Goal: Subscribe to service/newsletter

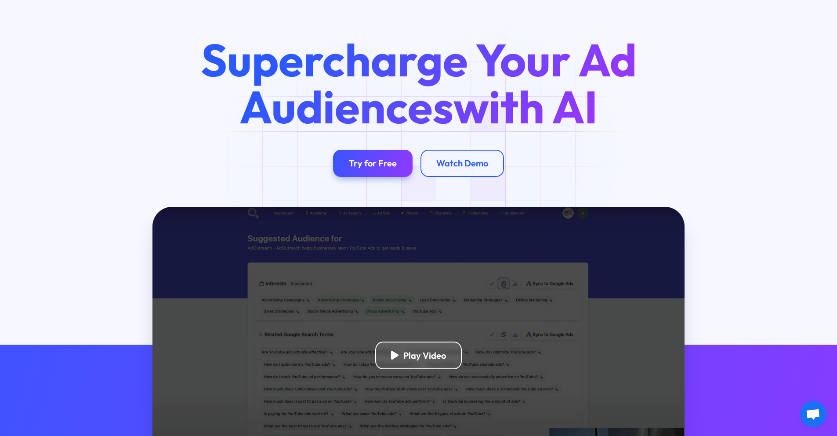
scroll to position [105, 0]
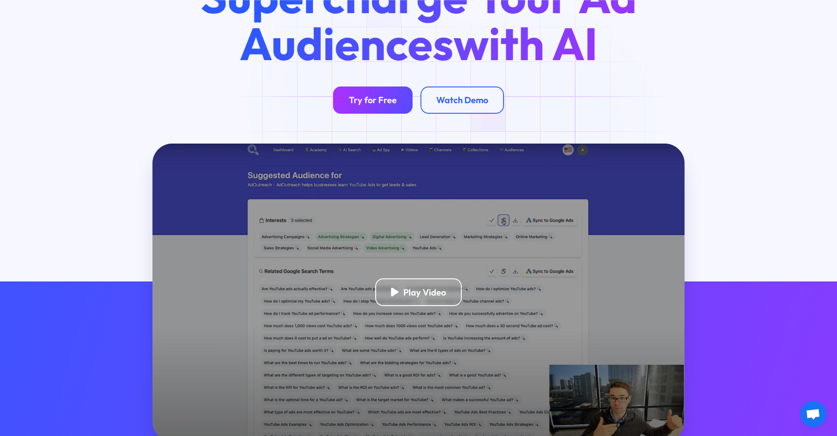
click at [370, 104] on div "Try for Free" at bounding box center [373, 99] width 48 height 11
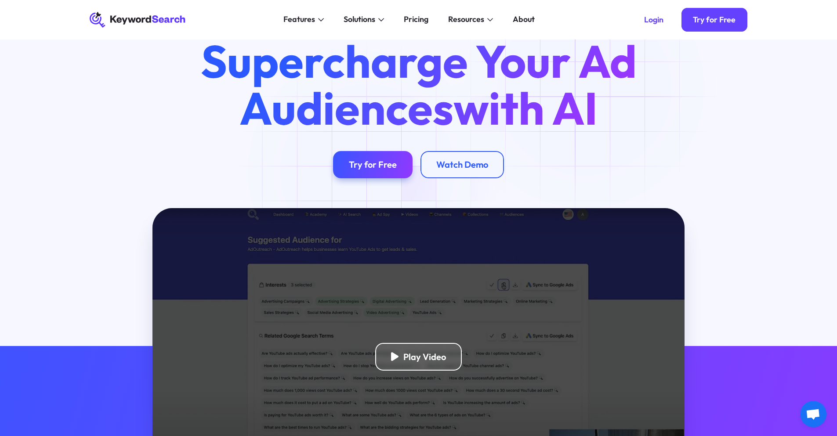
scroll to position [0, 0]
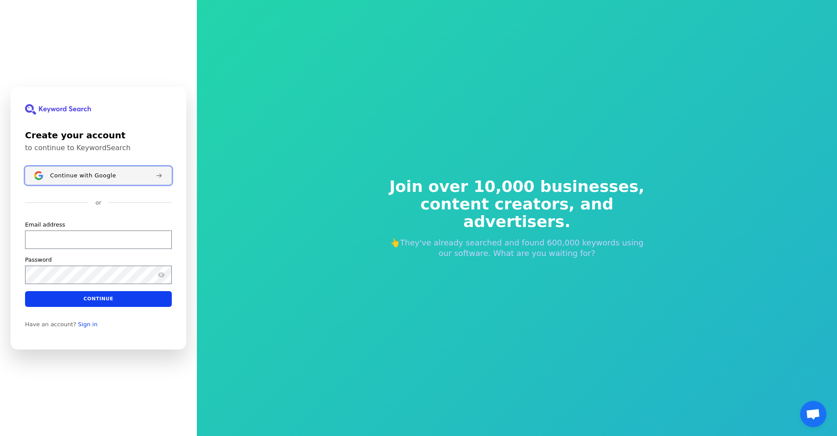
click at [78, 167] on button "Continue with Google" at bounding box center [98, 175] width 147 height 18
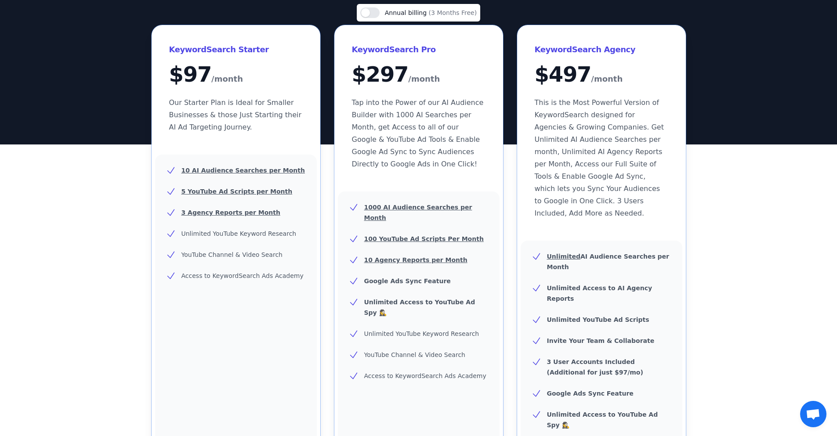
scroll to position [105, 0]
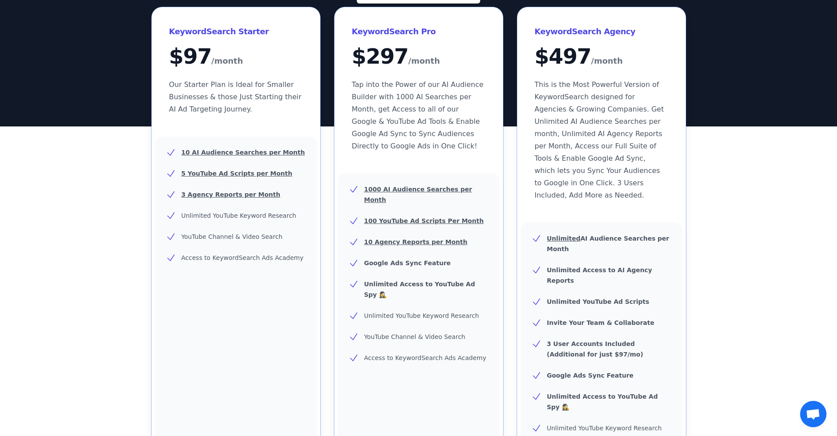
drag, startPoint x: 267, startPoint y: 175, endPoint x: 76, endPoint y: 156, distance: 192.5
click at [76, 156] on div "Use setting Annual billing (3 Months Free) KeywordSearch Starter $ 97 /month Ou…" at bounding box center [418, 269] width 837 height 567
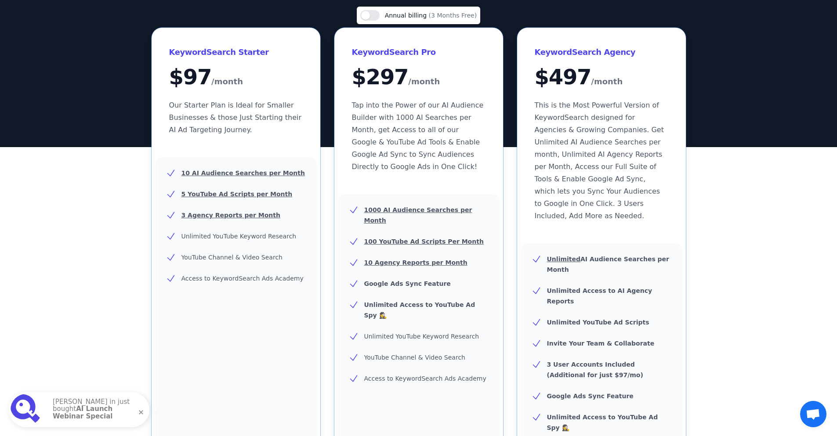
scroll to position [13, 0]
